Goal: Task Accomplishment & Management: Use online tool/utility

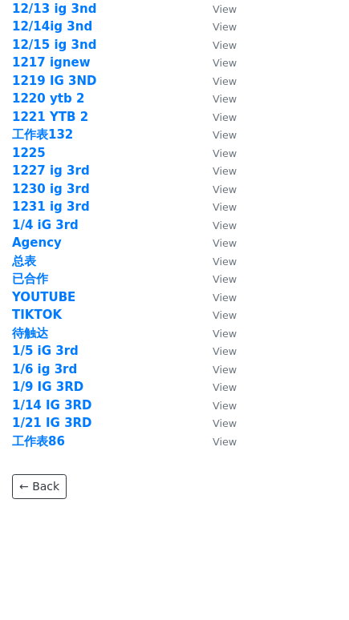
scroll to position [2243, 0]
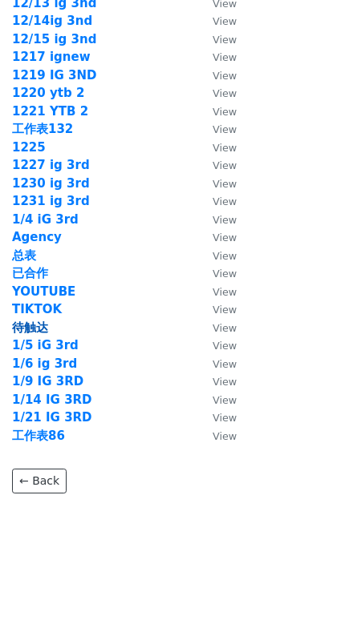
click at [46, 327] on strong "待触达" at bounding box center [30, 327] width 36 height 14
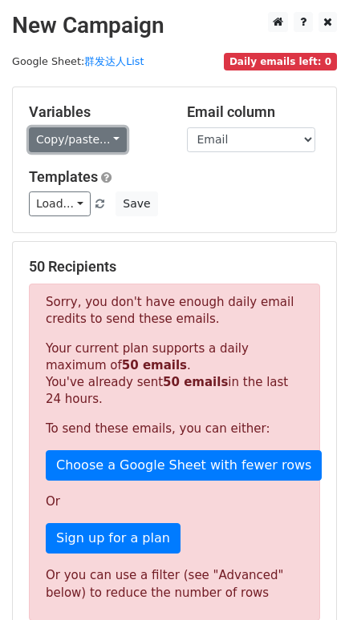
click at [85, 141] on link "Copy/paste..." at bounding box center [78, 139] width 98 height 25
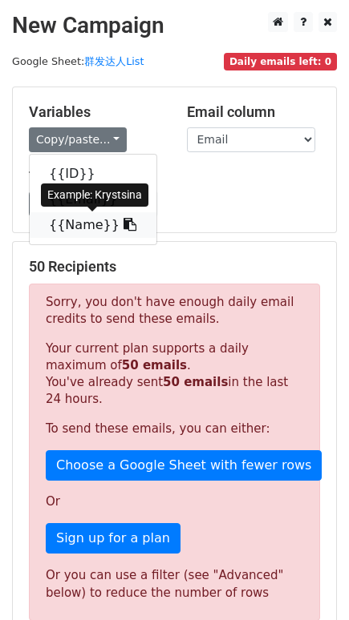
click at [79, 224] on link "{{Name}}" at bounding box center [93, 225] width 127 height 26
